Goal: Transaction & Acquisition: Purchase product/service

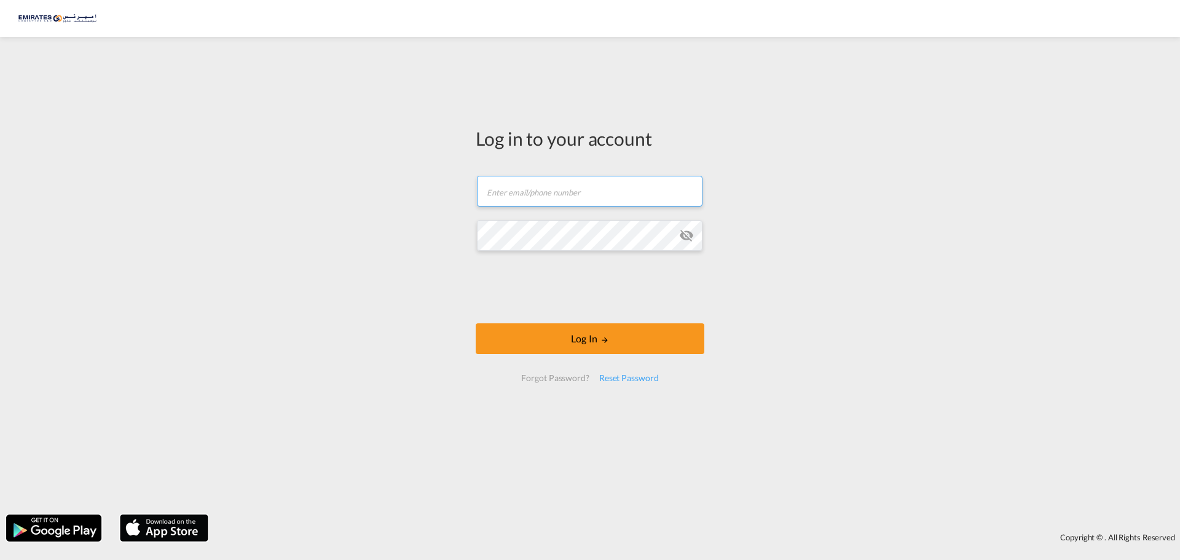
click at [514, 192] on input "text" at bounding box center [590, 191] width 226 height 31
type input "[EMAIL_ADDRESS][DOMAIN_NAME]"
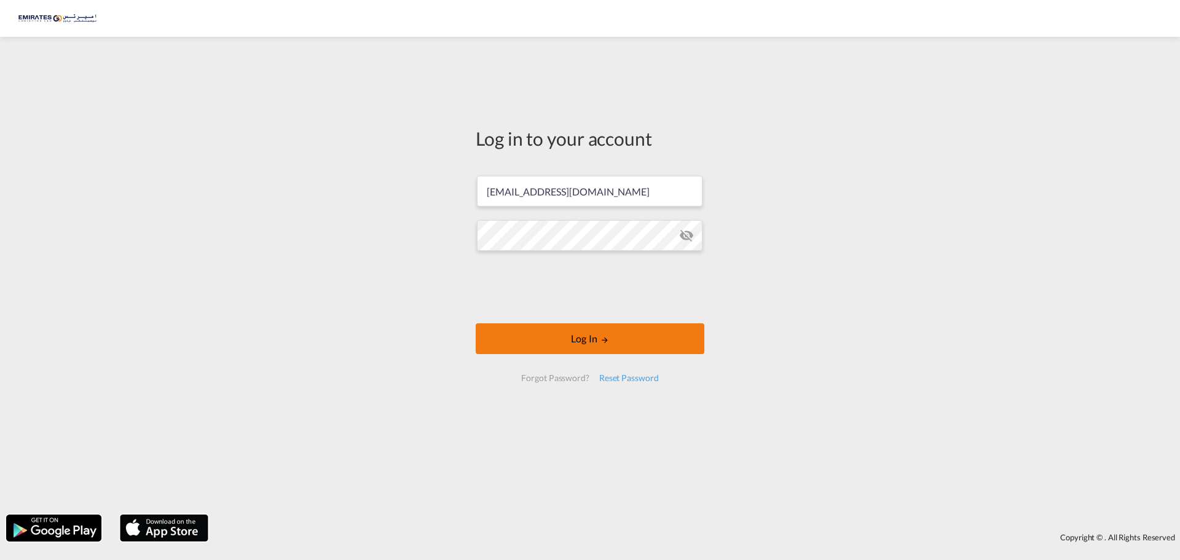
click at [555, 329] on button "Log In" at bounding box center [590, 338] width 229 height 31
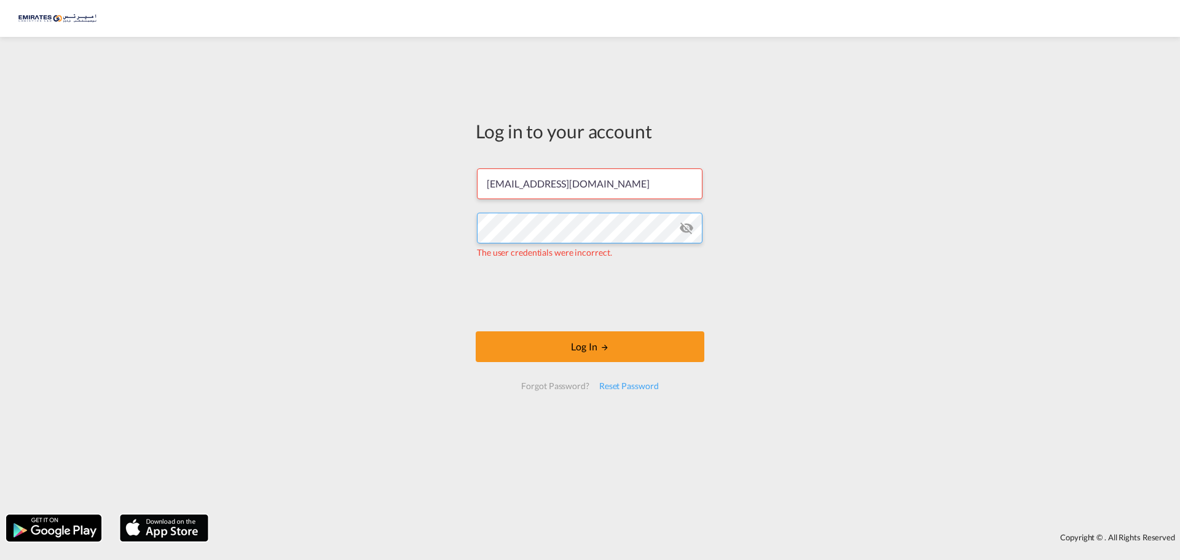
click at [455, 232] on div "Log in to your account [EMAIL_ADDRESS][DOMAIN_NAME] The user credentials were i…" at bounding box center [590, 275] width 1180 height 465
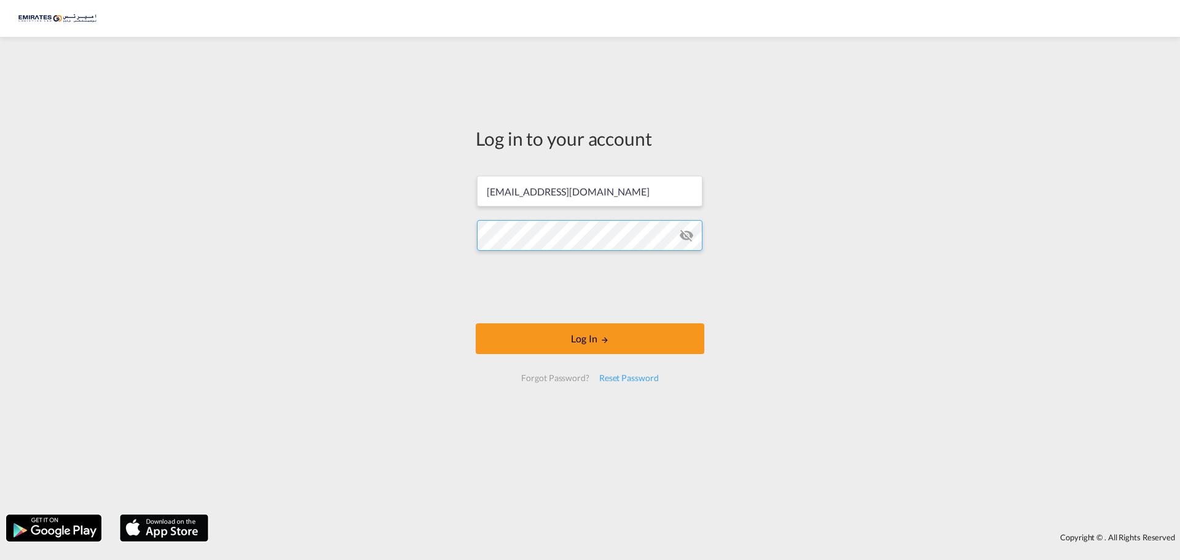
click at [476, 323] on button "Log In" at bounding box center [590, 338] width 229 height 31
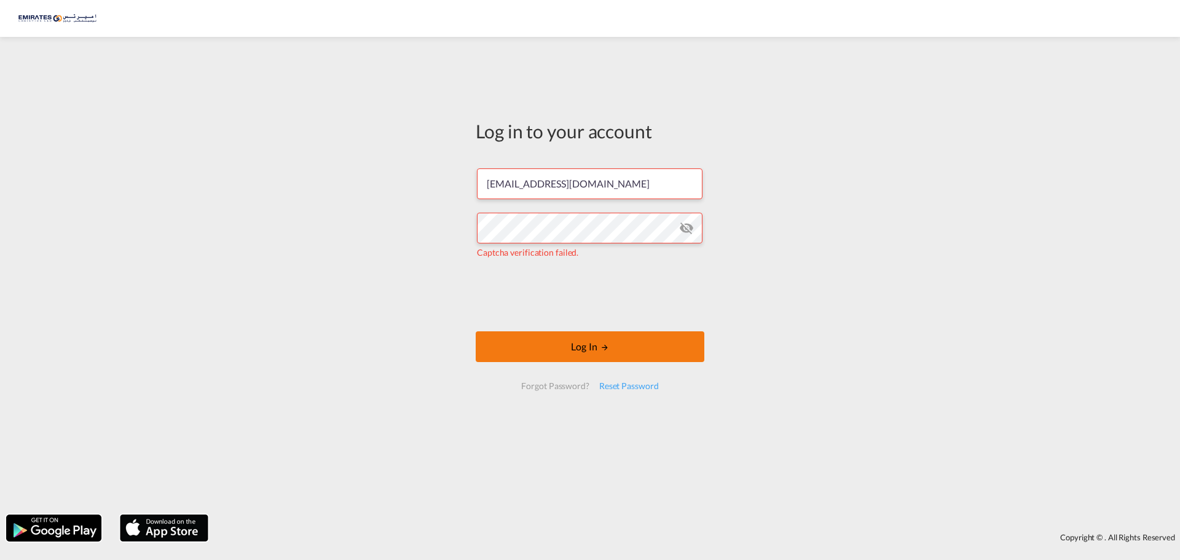
click at [530, 332] on button "Log In" at bounding box center [590, 346] width 229 height 31
click at [599, 352] on button "Log In" at bounding box center [590, 346] width 229 height 31
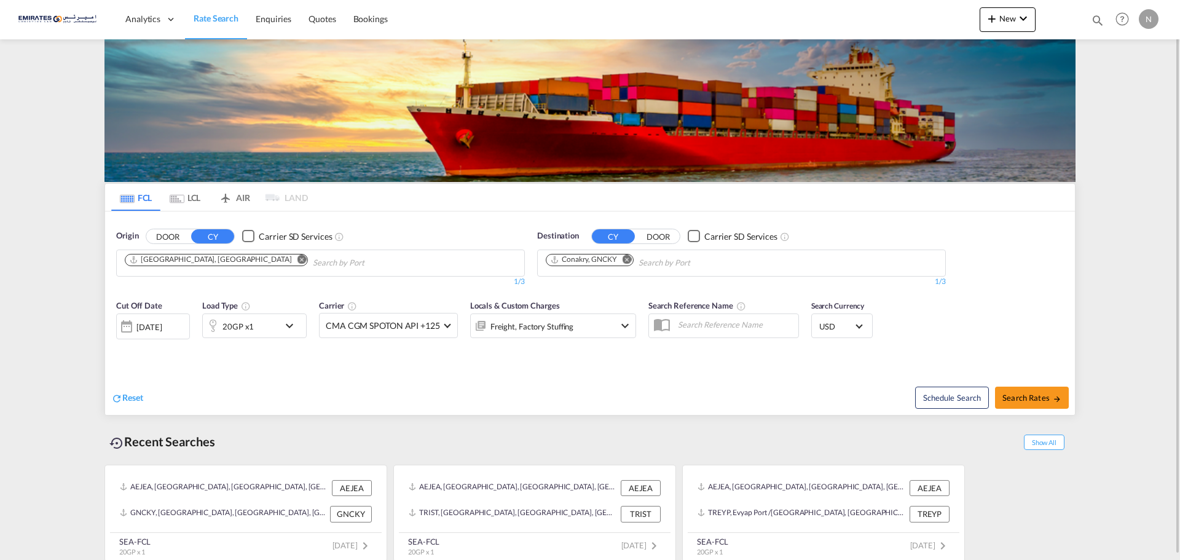
click at [626, 261] on md-icon "Remove" at bounding box center [627, 258] width 9 height 9
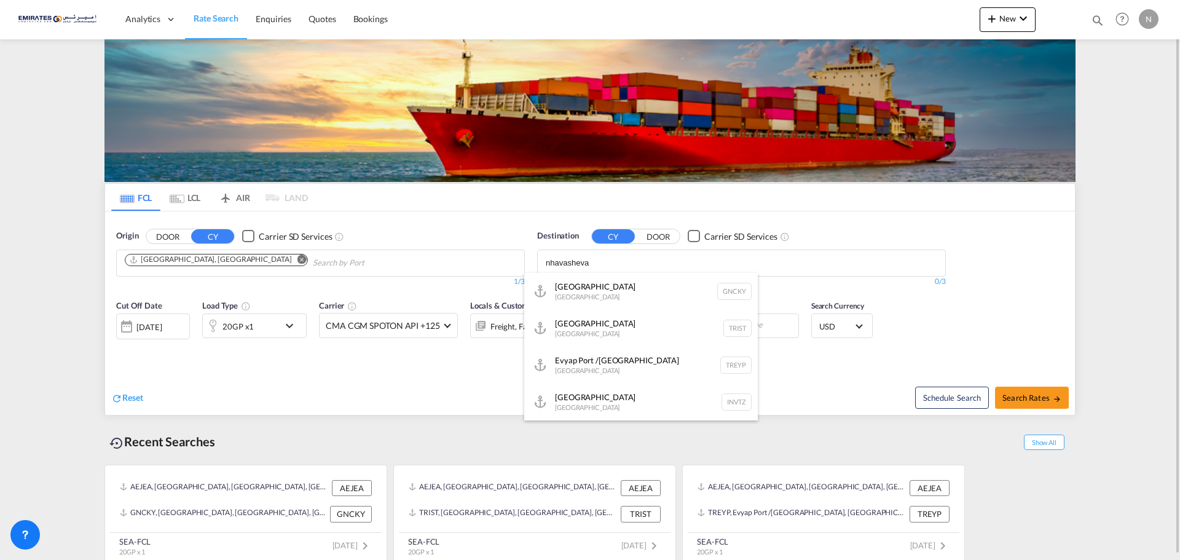
click at [146, 229] on button "DOOR" at bounding box center [167, 236] width 43 height 14
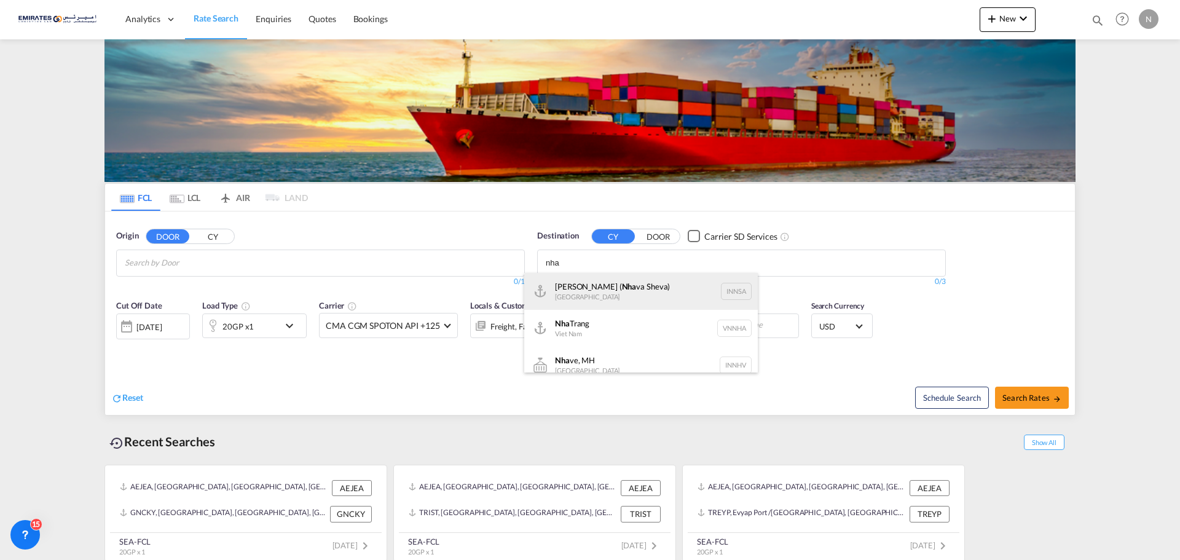
type input "nha"
click at [610, 298] on div "[PERSON_NAME] ( [GEOGRAPHIC_DATA]) [GEOGRAPHIC_DATA] [GEOGRAPHIC_DATA]" at bounding box center [641, 291] width 234 height 37
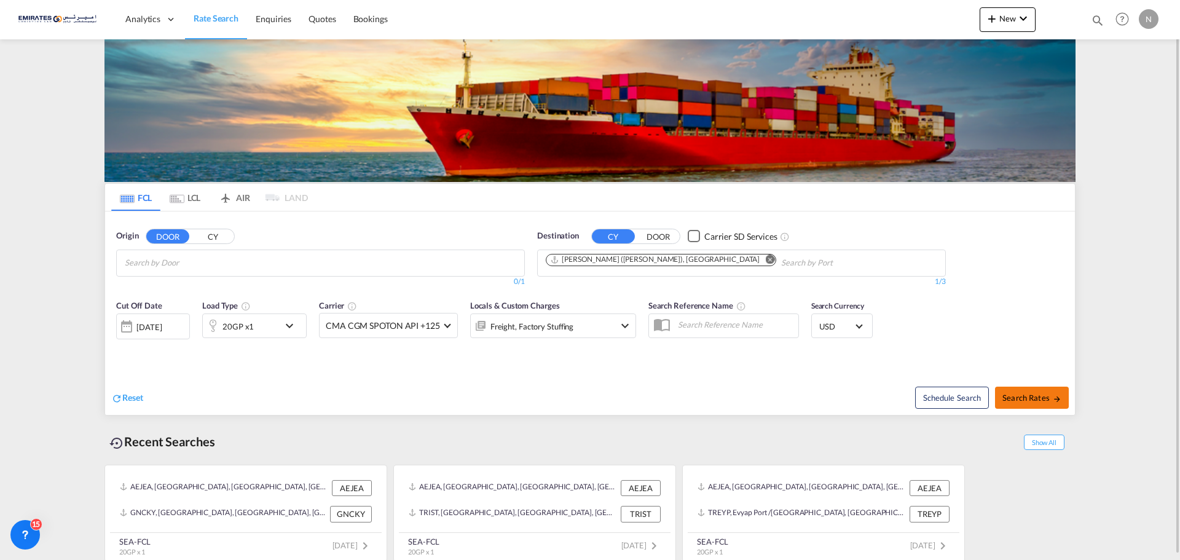
click at [1036, 404] on button "Search Rates" at bounding box center [1032, 398] width 74 height 22
click at [258, 258] on md-chips at bounding box center [321, 263] width 408 height 26
type input "jebel"
click at [207, 239] on button "CY" at bounding box center [212, 236] width 43 height 14
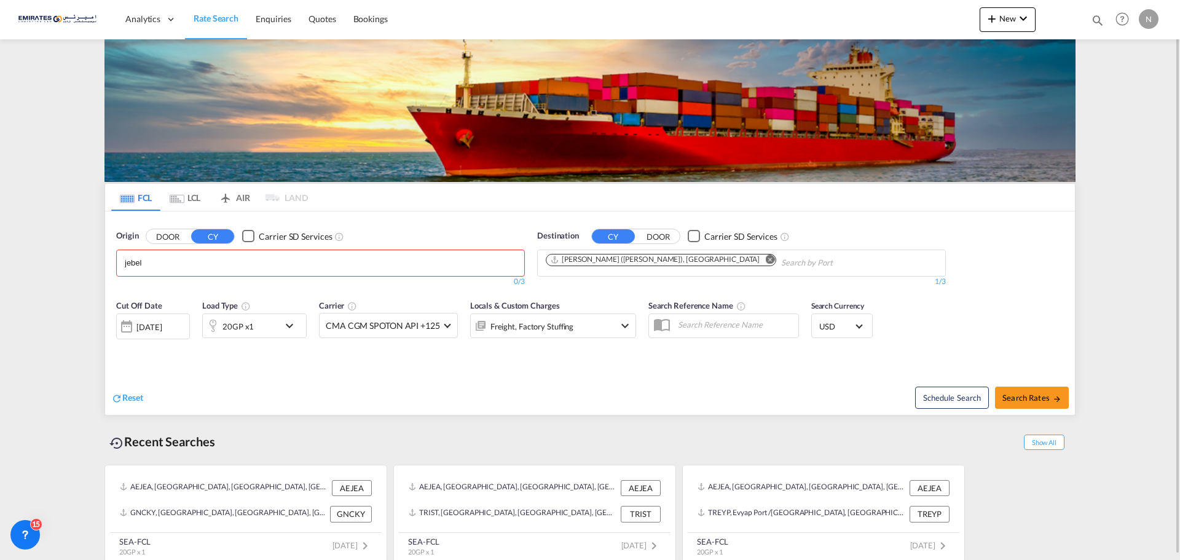
click at [189, 262] on input "jebel" at bounding box center [183, 263] width 117 height 20
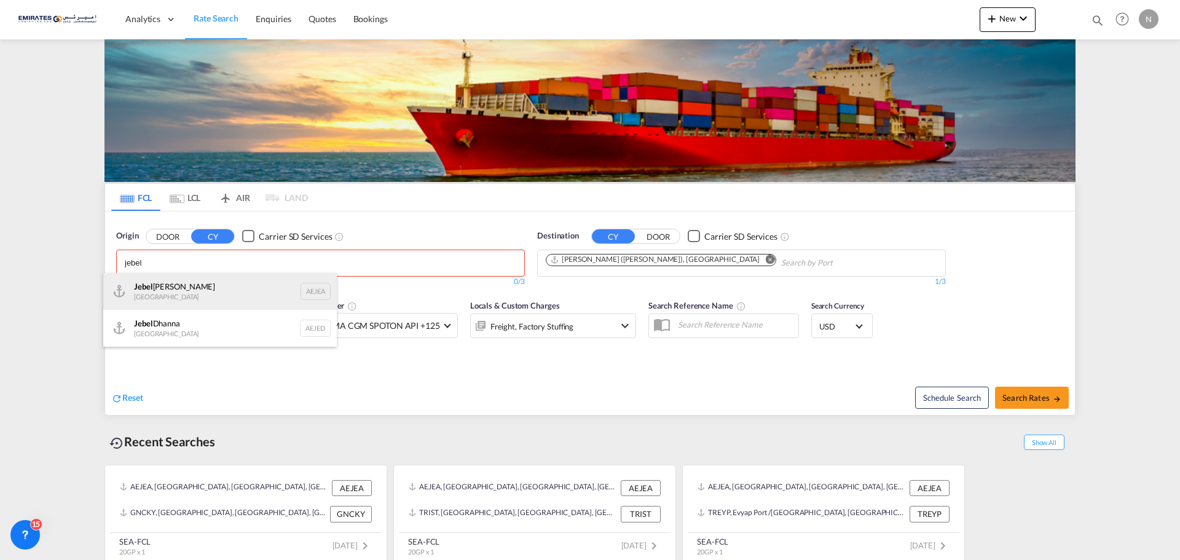
click at [178, 294] on div "[GEOGRAPHIC_DATA] AEJEA" at bounding box center [220, 291] width 234 height 37
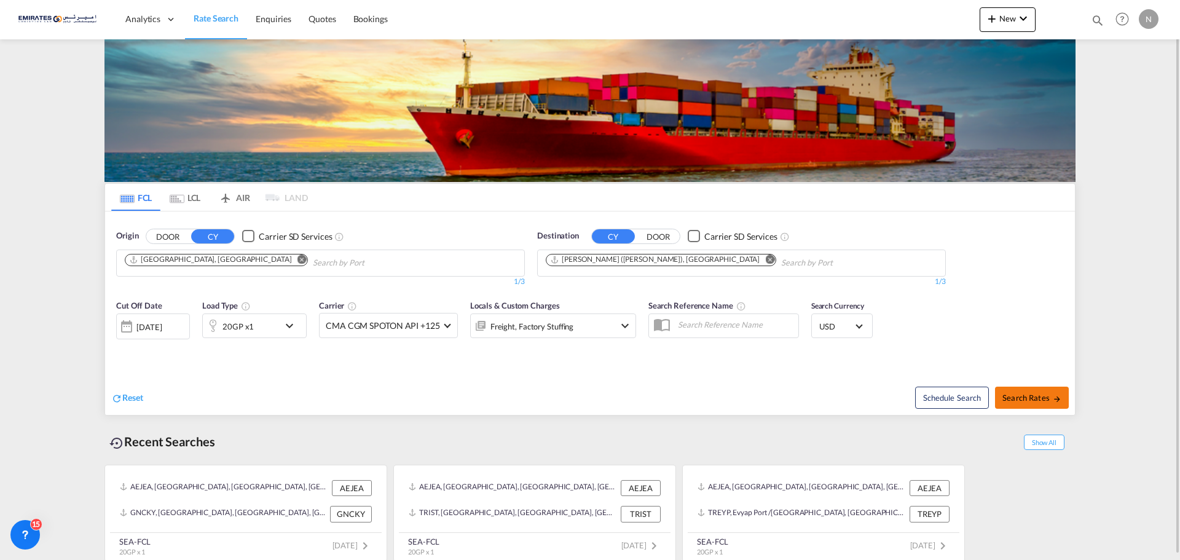
click at [1043, 397] on span "Search Rates" at bounding box center [1032, 398] width 59 height 10
type input "AEJEA to INNSA / [DATE]"
